Goal: Check status: Check status

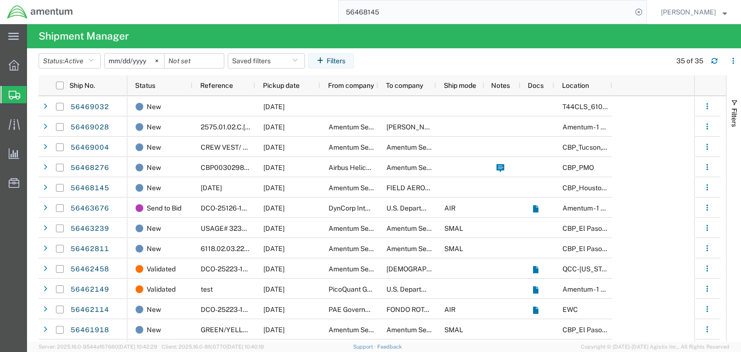
click at [432, 8] on input "56468145" at bounding box center [485, 11] width 293 height 23
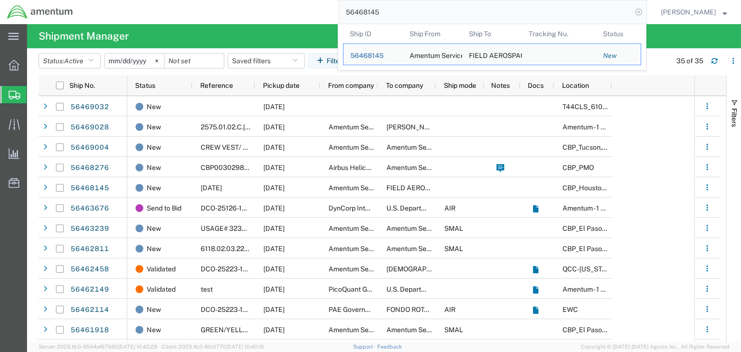
click at [646, 9] on icon at bounding box center [639, 12] width 14 height 14
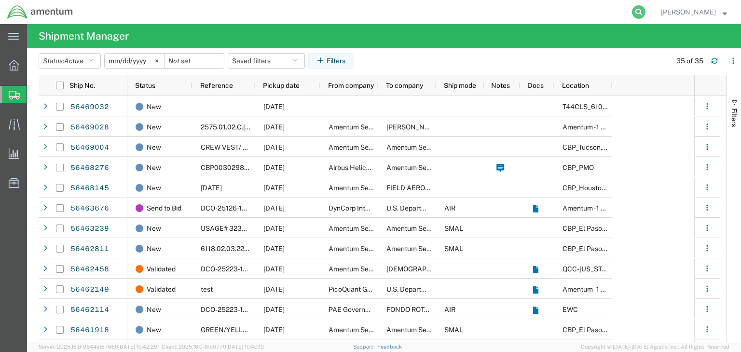
click at [646, 13] on icon at bounding box center [639, 12] width 14 height 14
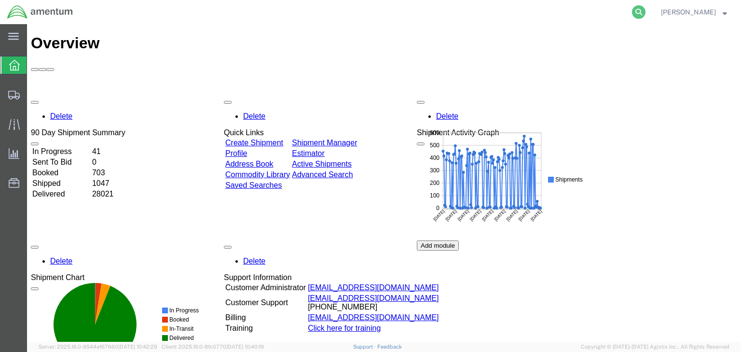
click at [646, 8] on icon at bounding box center [639, 12] width 14 height 14
click at [454, 14] on input "search" at bounding box center [485, 11] width 293 height 23
paste input "56468145"
type input "56468145"
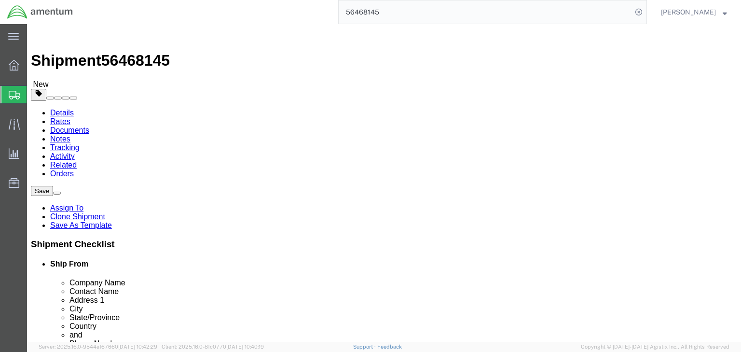
select select
select select "49929"
click icon
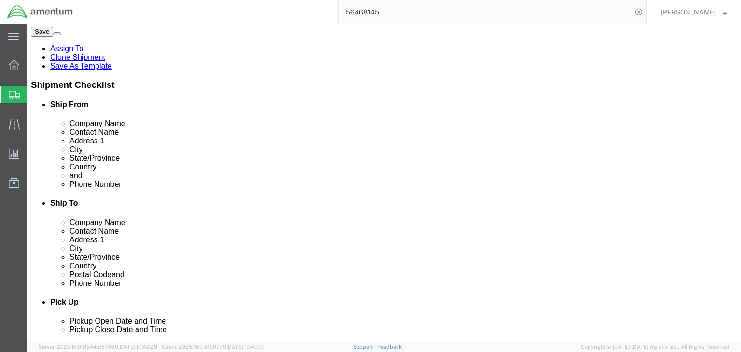
scroll to position [163, 0]
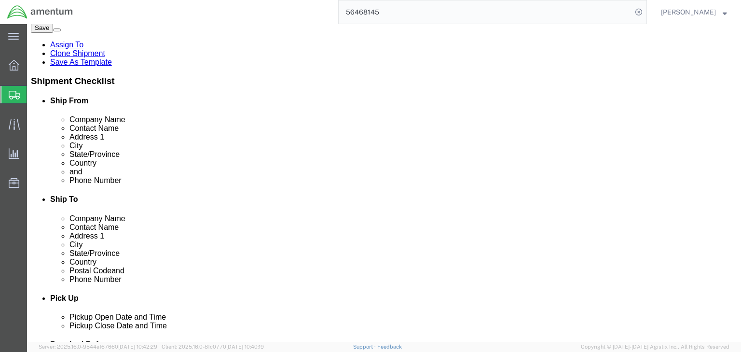
click dd "1000.00 USD"
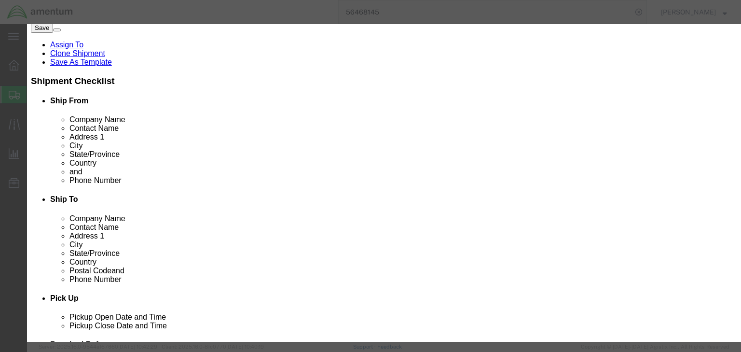
scroll to position [0, 0]
drag, startPoint x: 267, startPoint y: 73, endPoint x: 98, endPoint y: 61, distance: 168.9
click div "Commodity library Product Name ANNUNCIATOR KIT Pieces 1.00 Select Bag Barrels 1…"
drag, startPoint x: 238, startPoint y: 91, endPoint x: 206, endPoint y: 91, distance: 31.9
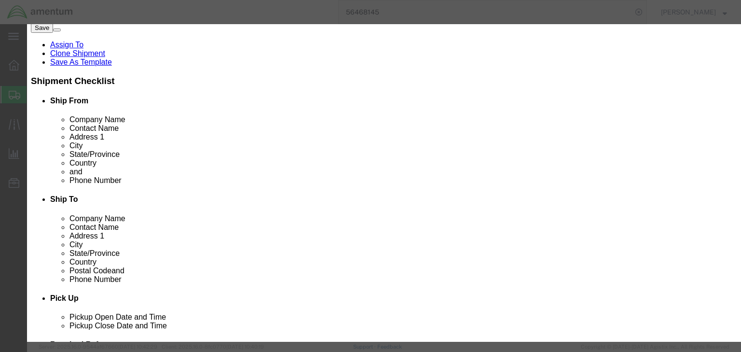
paste input "8526910040"
type input "8526910040"
drag, startPoint x: 487, startPoint y: 92, endPoint x: 418, endPoint y: 84, distance: 68.5
click div "HTS/Tariff Code 8526910040 8526910040 ECCN EAR99 Control/Exempt Select ATF BIS …"
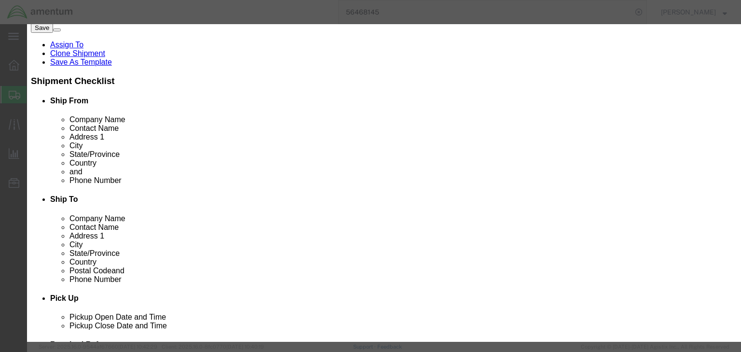
type input "7A994"
click button "Save & Close"
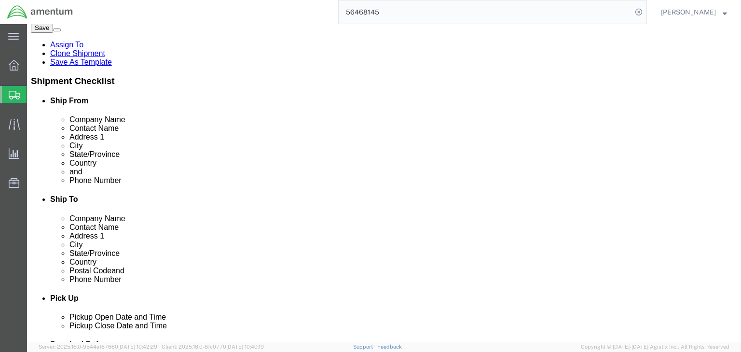
click dd "1.00 Each"
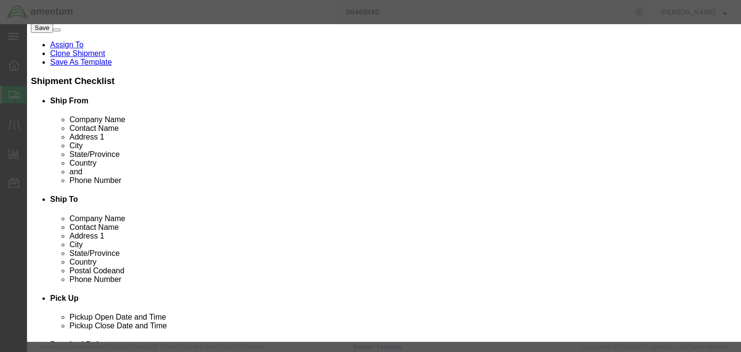
scroll to position [193, 0]
type input "8526910040"
click div "Export - CA HTS/Tariff Code 8526910040 8526910040 ECCN EAR99 Control/Exempt Sel…"
type input "7A994"
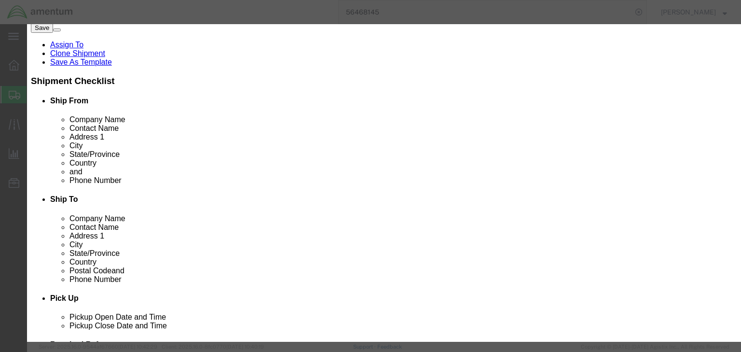
click button "Save & Close"
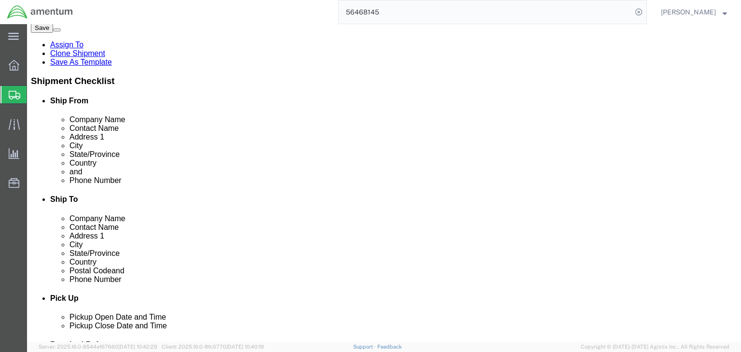
click icon
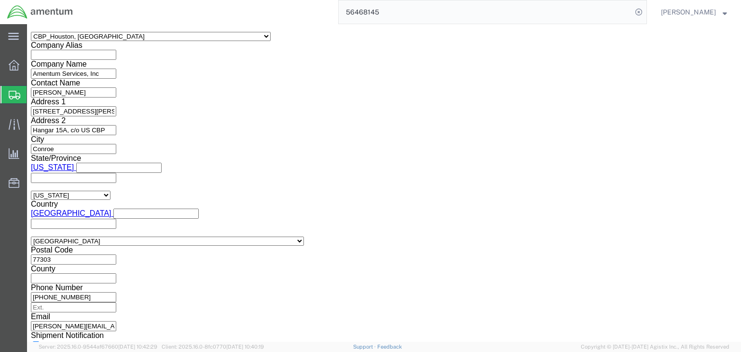
scroll to position [1170, 0]
drag, startPoint x: 122, startPoint y: 58, endPoint x: 70, endPoint y: 67, distance: 52.3
click icon
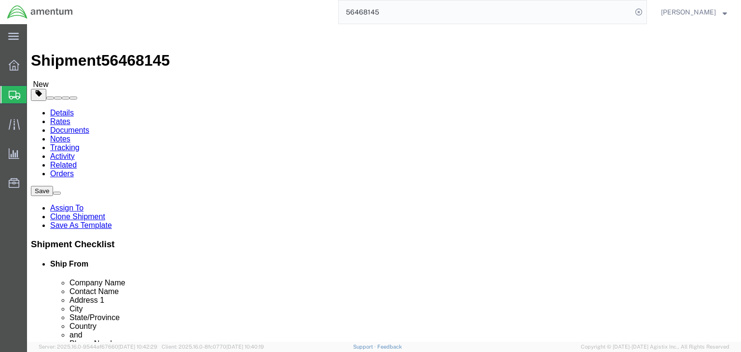
click icon
click at [34, 93] on span "Shipments" at bounding box center [31, 94] width 8 height 19
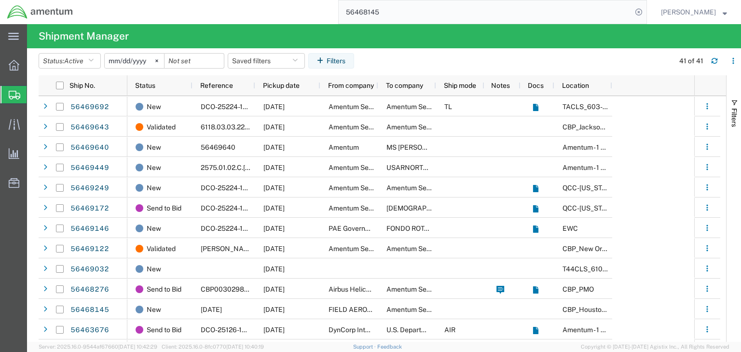
click at [405, 14] on input "56468145" at bounding box center [485, 11] width 293 height 23
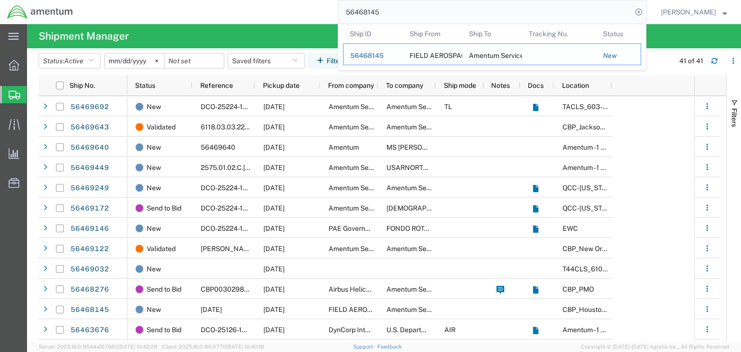
click at [384, 55] on span "56468145" at bounding box center [366, 56] width 33 height 8
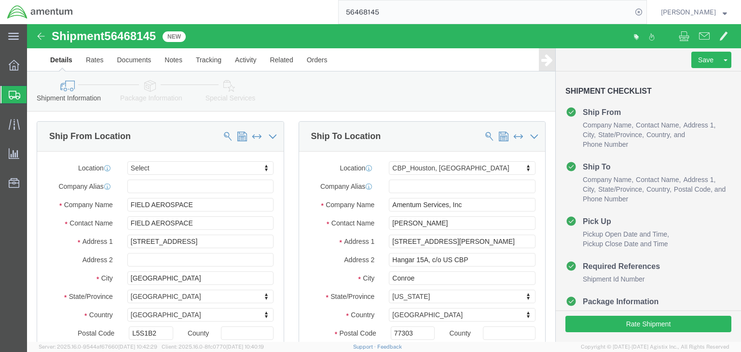
click icon
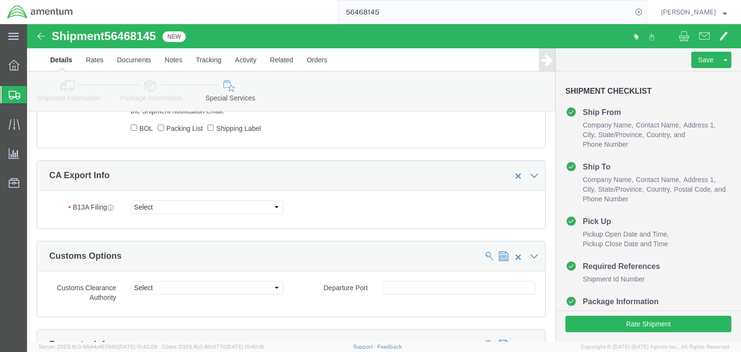
scroll to position [734, 0]
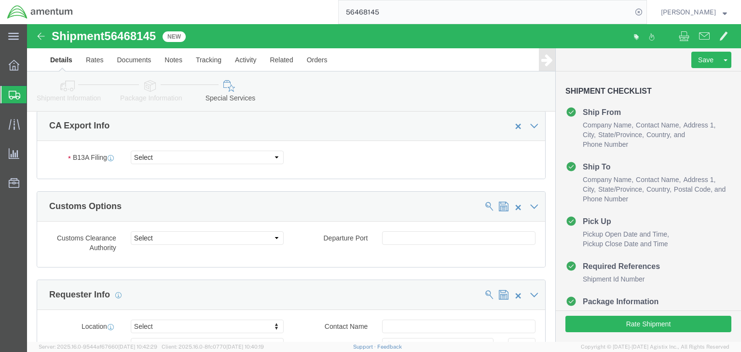
click icon
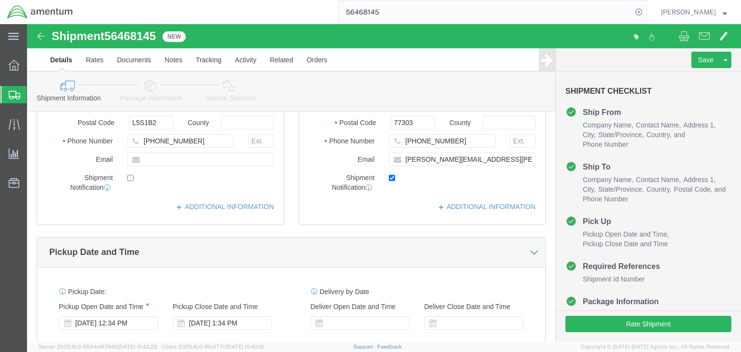
scroll to position [113, 0]
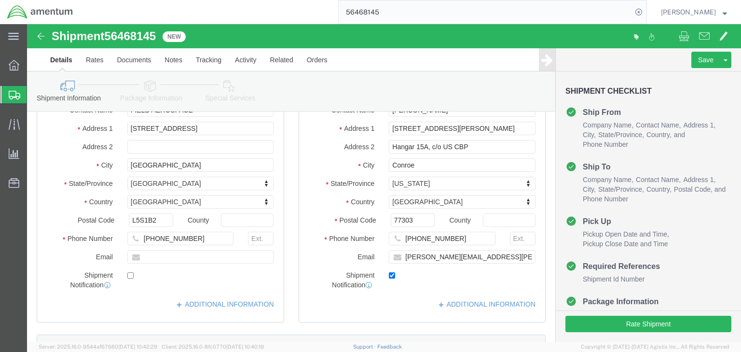
click icon
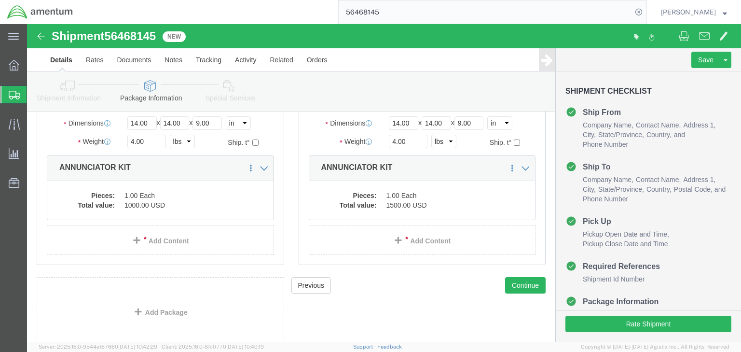
click icon
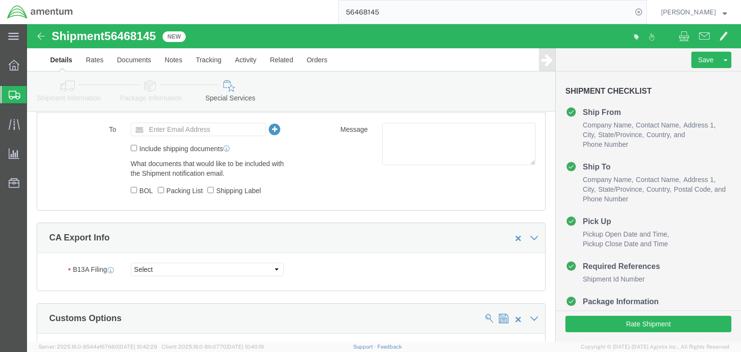
scroll to position [669, 0]
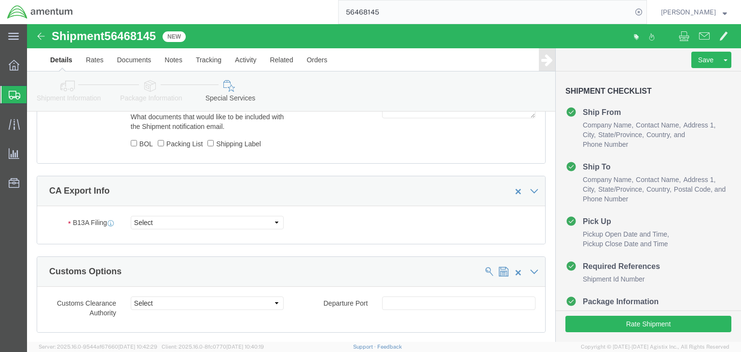
click icon
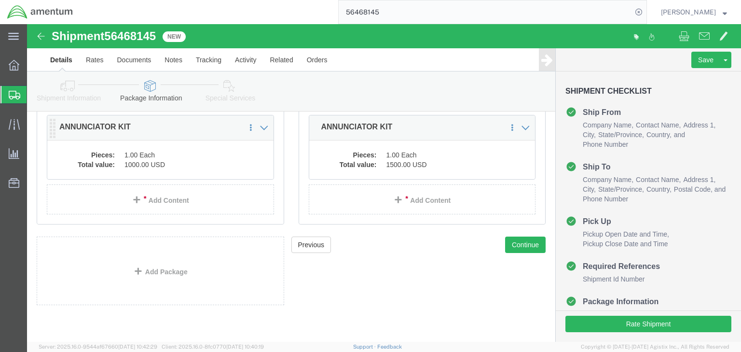
scroll to position [163, 0]
click icon
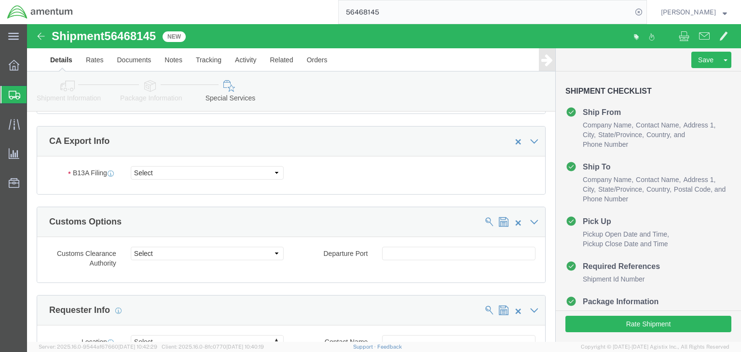
scroll to position [707, 0]
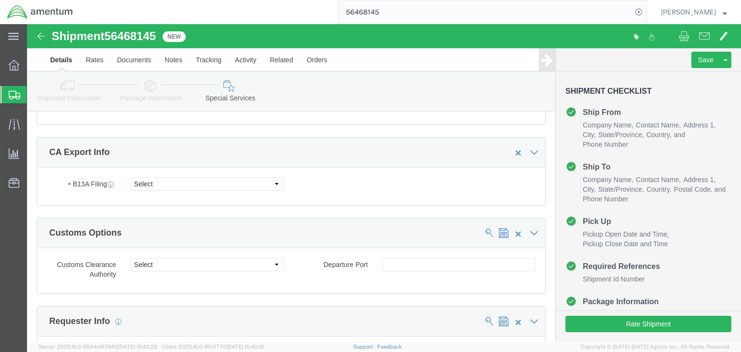
click icon
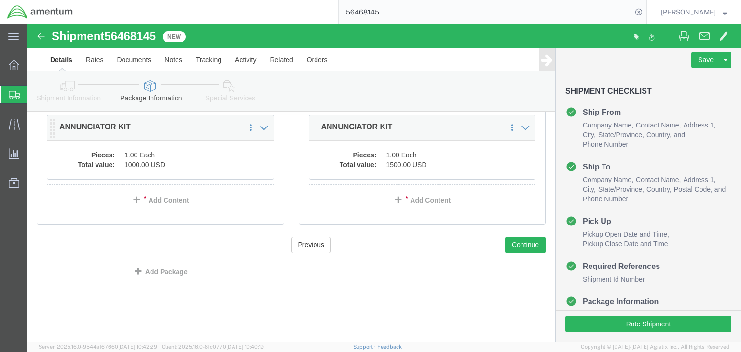
scroll to position [163, 0]
click link "Documents"
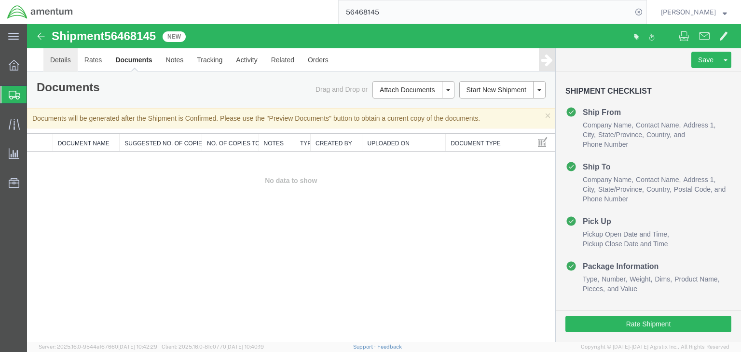
click at [56, 57] on link "Details" at bounding box center [60, 59] width 34 height 23
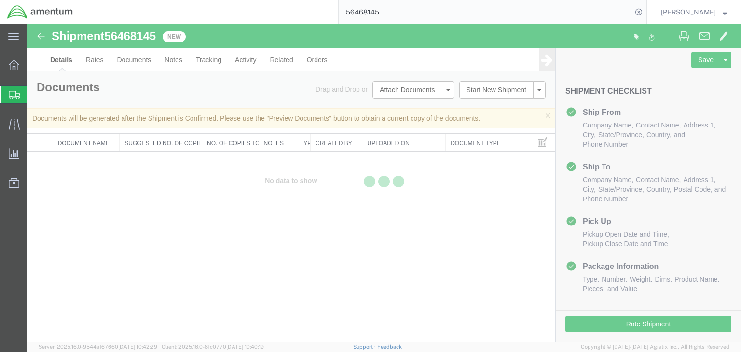
select select "49929"
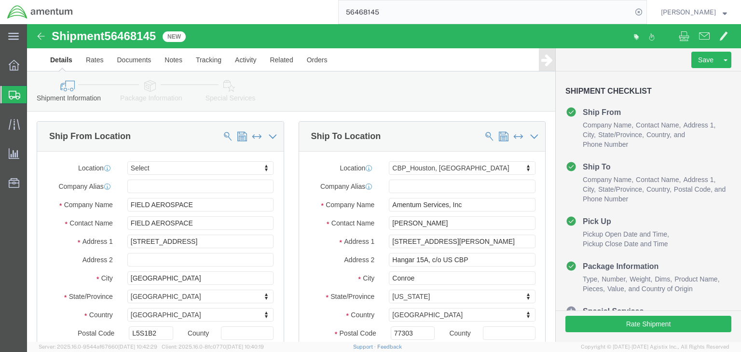
click icon
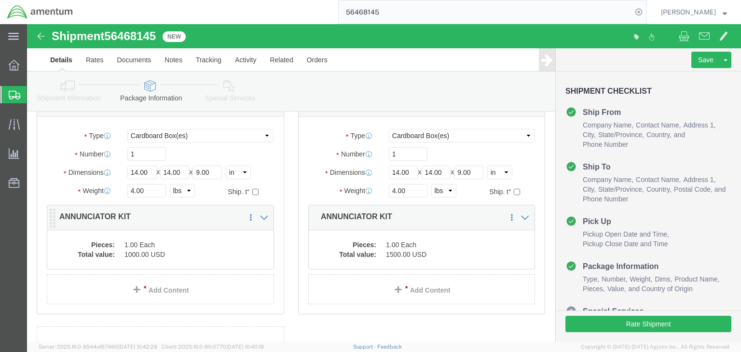
scroll to position [77, 0]
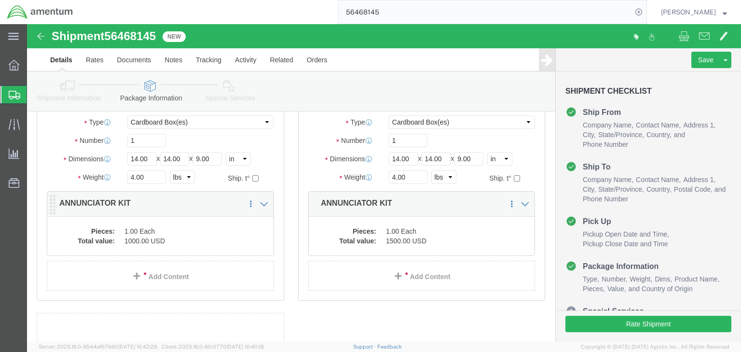
click dd "1.00 Each"
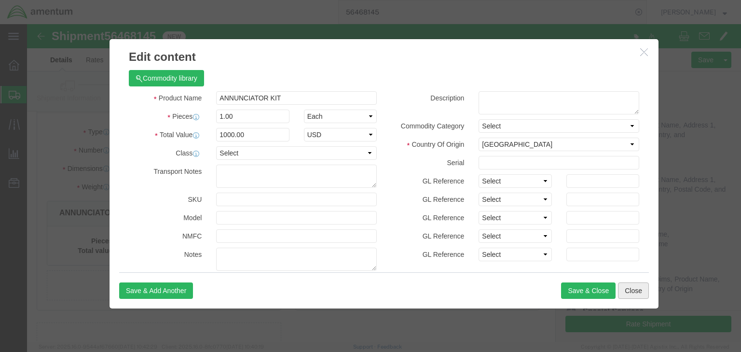
click button "Close"
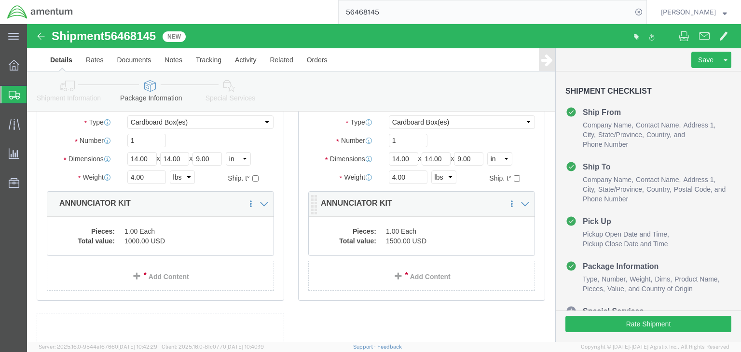
click dd "1.00 Each"
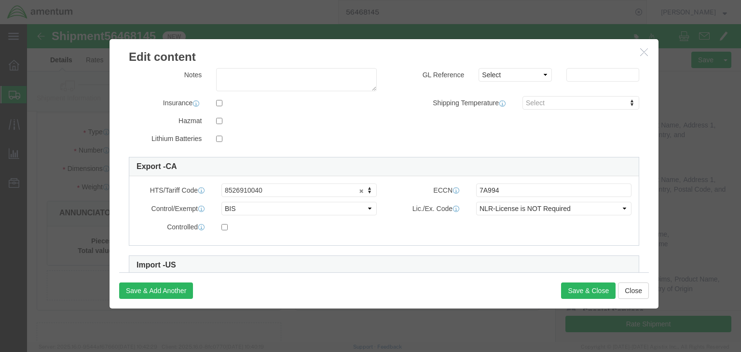
scroll to position [193, 0]
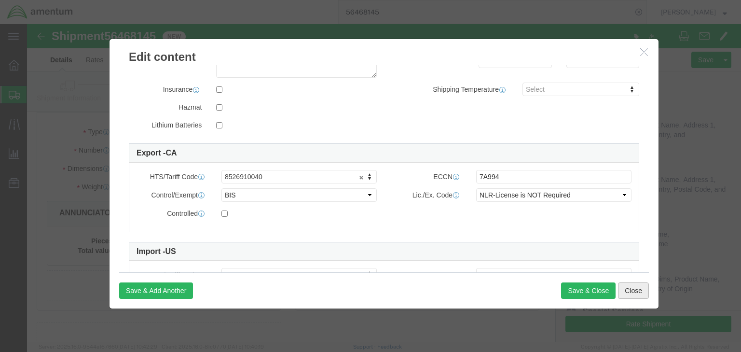
drag, startPoint x: 610, startPoint y: 268, endPoint x: 602, endPoint y: 266, distance: 8.1
click button "Close"
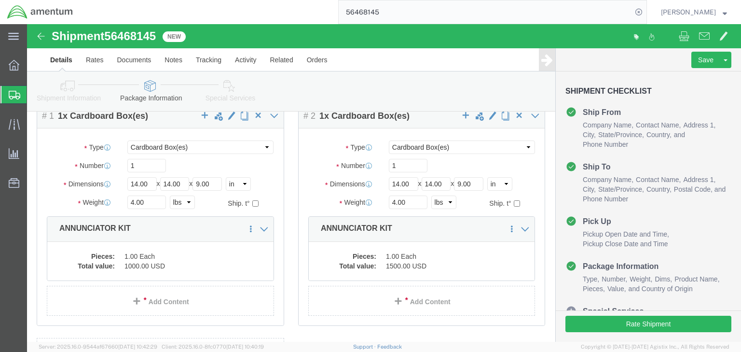
scroll to position [0, 0]
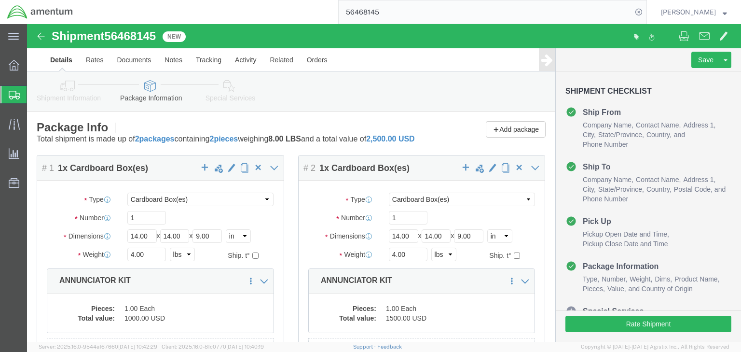
click icon
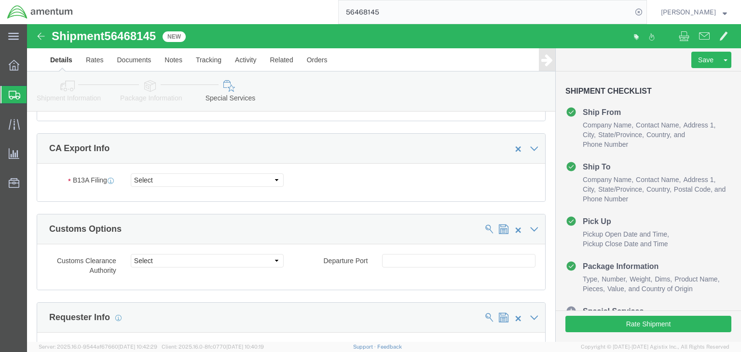
scroll to position [734, 0]
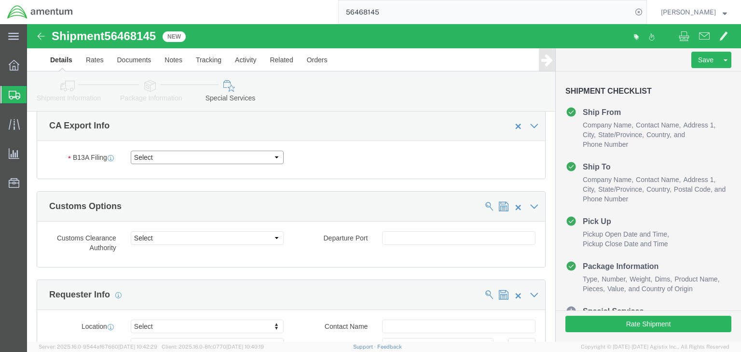
click select "Select Filed Electronically Manually Attached Not Required Summary Reporting"
select select "FILED_ELECTRONICALLY"
click select "Select Filed Electronically Manually Attached Not Required Summary Reporting"
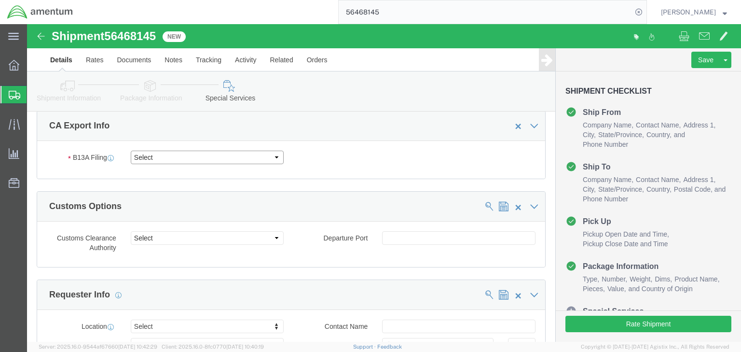
click select "Select Filed Electronically Manually Attached Not Required Summary Reporting"
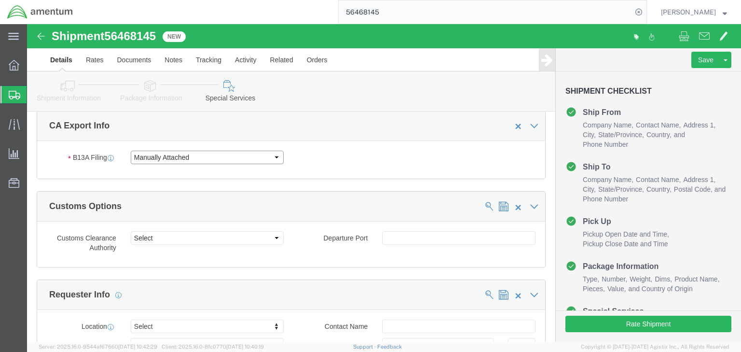
select select "FILED_ELECTRONICALLY"
click select "Select Filed Electronically Manually Attached Not Required Summary Reporting"
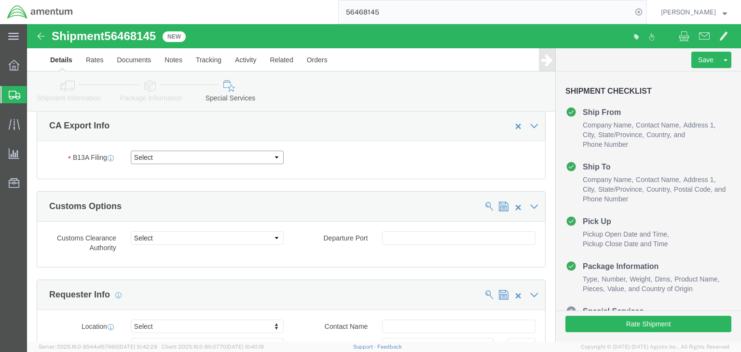
select select "NOT_REQUIRED"
click select "Select Filed Electronically Manually Attached Not Required Summary Reporting"
click select "Select 01 02 03 04 05 06 07 08 10 11 12 13 14 15 16"
click div "CA Export Info B13A Filing Select Filed Electronically Manually Attached Not Re…"
